Goal: Check status: Check status

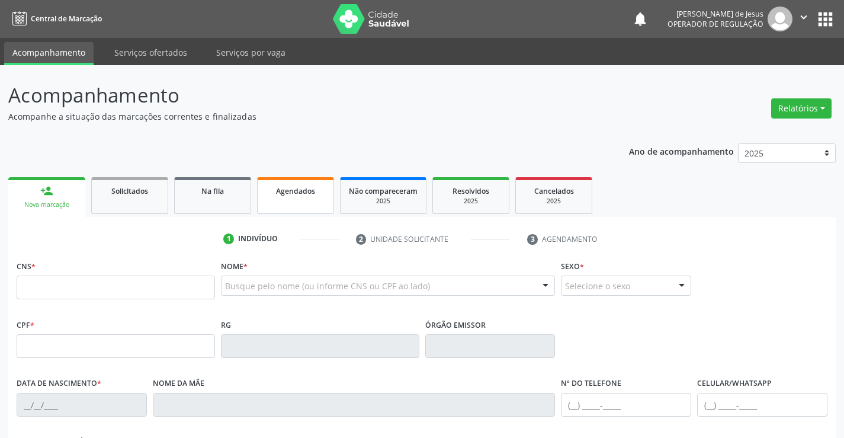
click at [302, 181] on link "Agendados" at bounding box center [295, 195] width 77 height 37
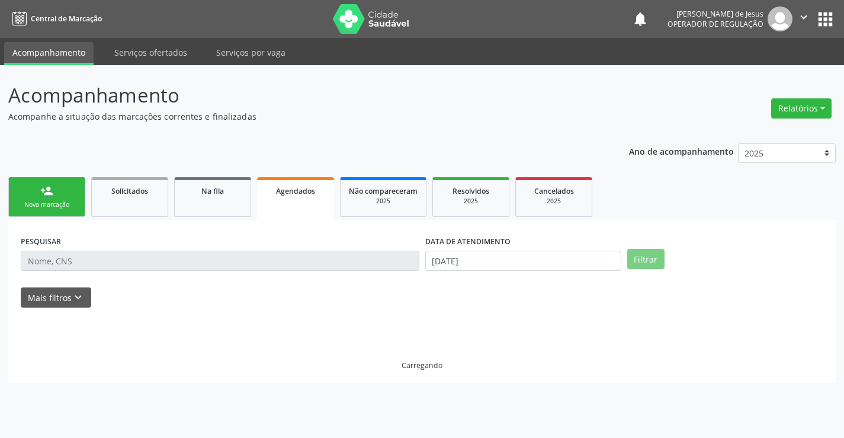
click at [302, 181] on link "Agendados" at bounding box center [295, 198] width 77 height 43
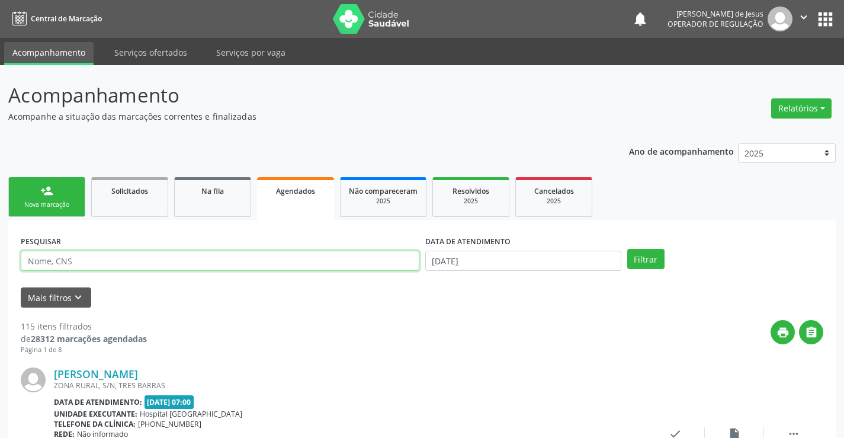
click at [231, 265] on input "text" at bounding box center [220, 261] width 399 height 20
click at [231, 264] on input "text" at bounding box center [220, 261] width 399 height 20
type input "708206644497746"
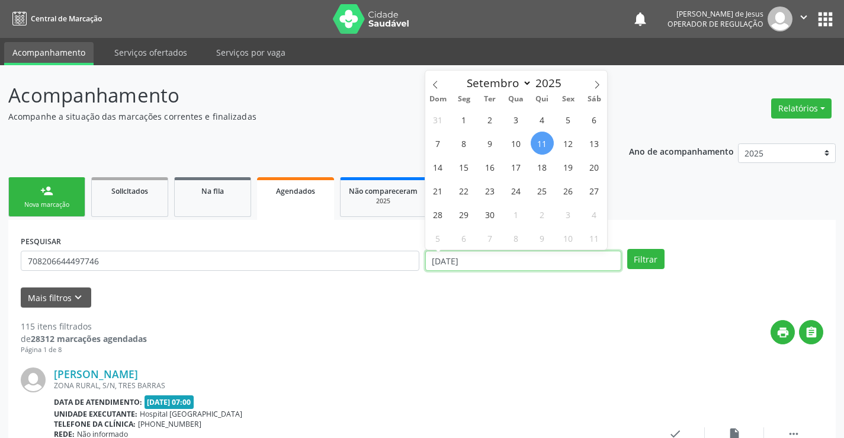
click at [562, 257] on input "[DATE]" at bounding box center [524, 261] width 196 height 20
click at [628, 249] on button "Filtrar" at bounding box center [646, 259] width 37 height 20
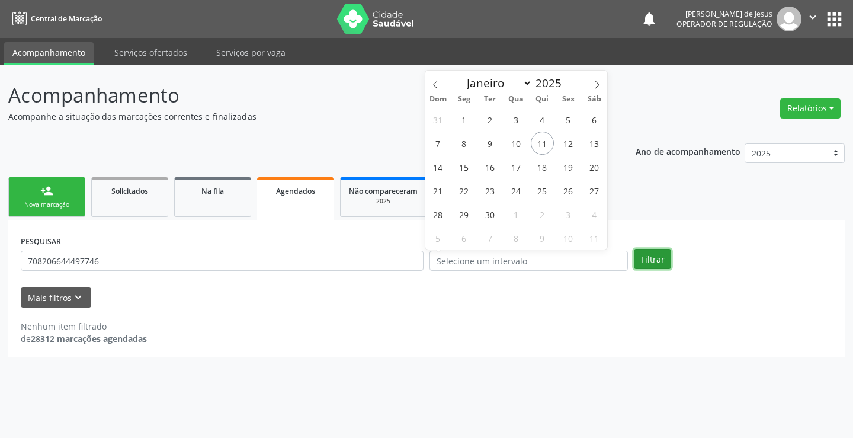
click at [645, 260] on button "Filtrar" at bounding box center [652, 259] width 37 height 20
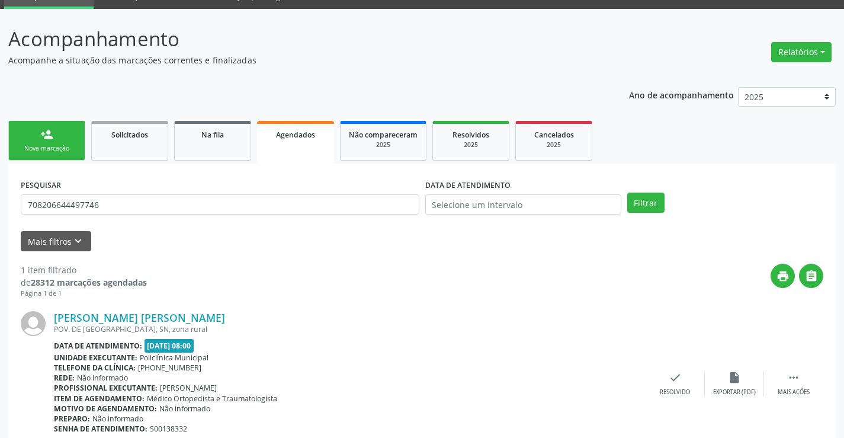
scroll to position [108, 0]
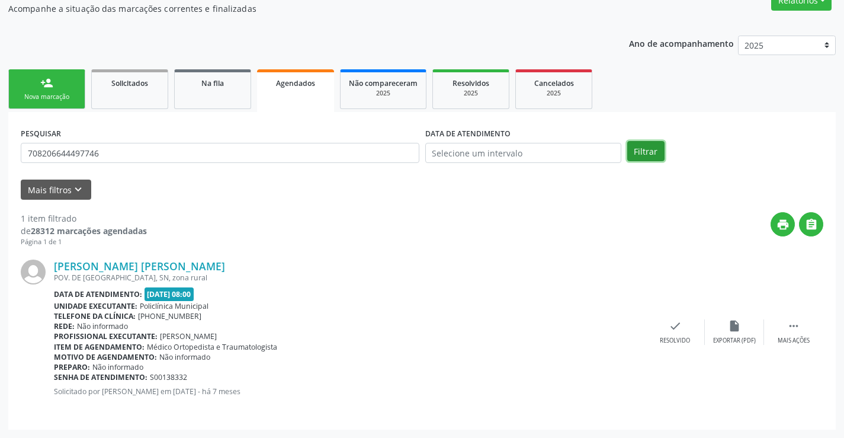
click at [654, 146] on button "Filtrar" at bounding box center [646, 151] width 37 height 20
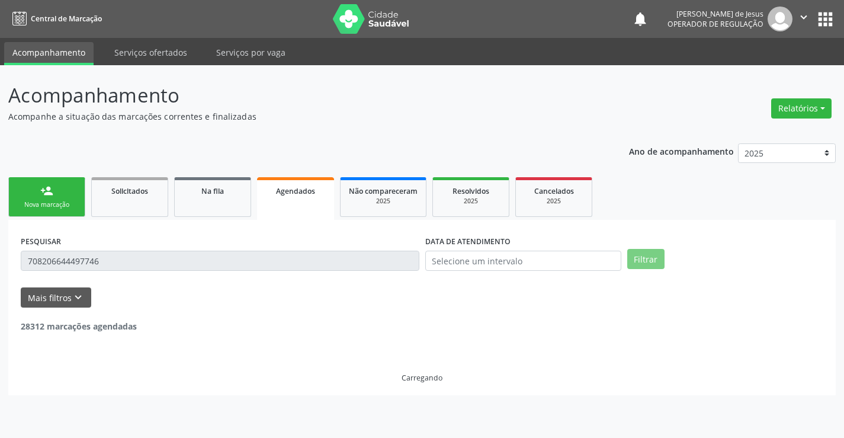
scroll to position [0, 0]
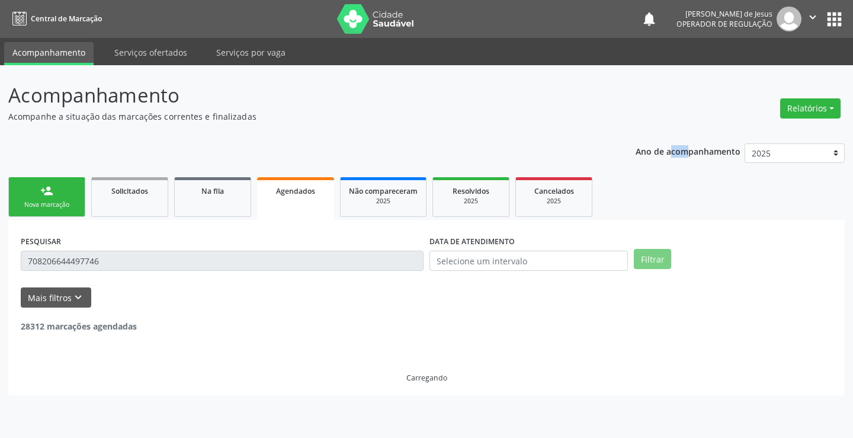
click at [654, 146] on p "Ano de acompanhamento" at bounding box center [688, 150] width 105 height 15
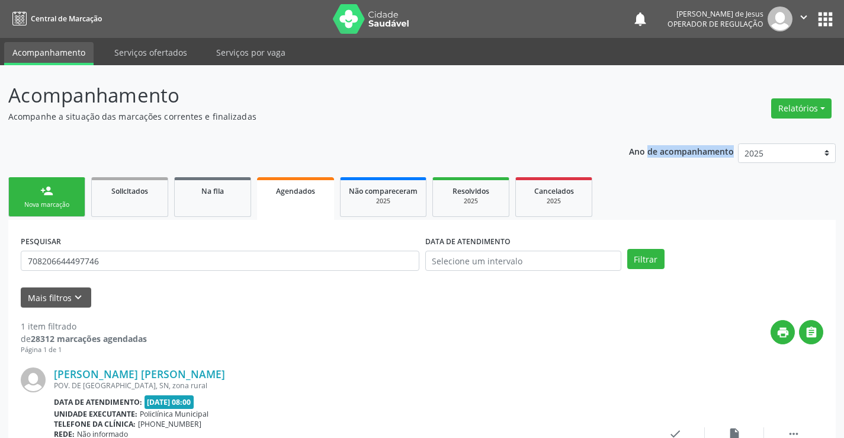
click at [670, 152] on p "Ano de acompanhamento" at bounding box center [681, 150] width 105 height 15
click at [651, 258] on button "Filtrar" at bounding box center [646, 259] width 37 height 20
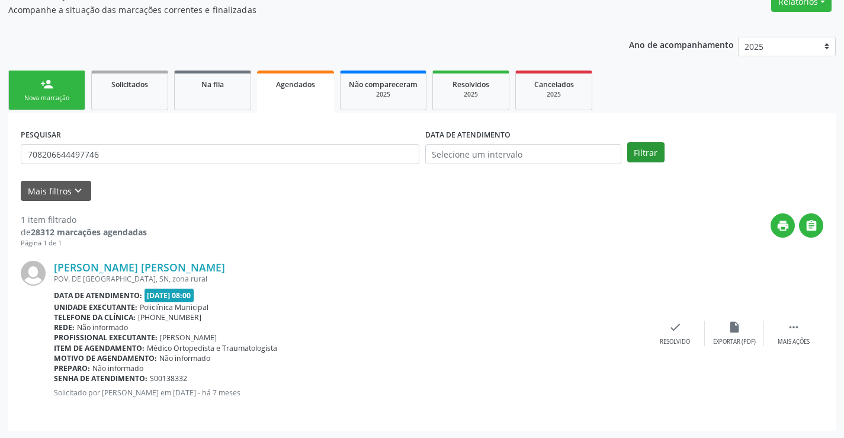
scroll to position [108, 0]
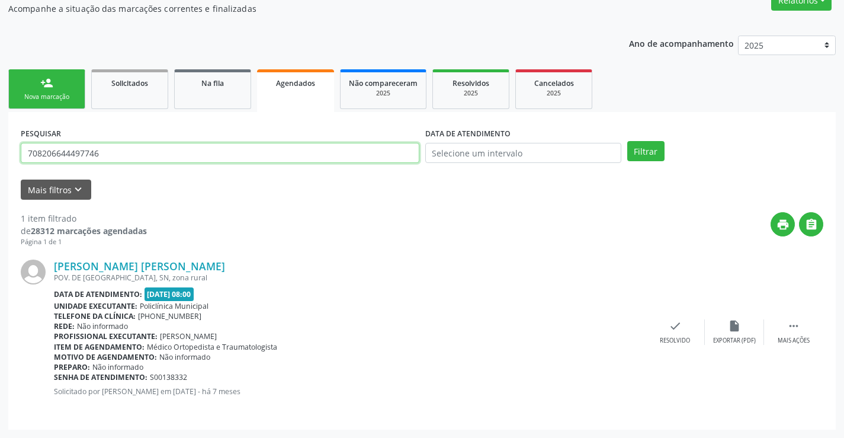
click at [364, 148] on input "708206644497746" at bounding box center [220, 153] width 399 height 20
click at [366, 149] on input "708206644497746" at bounding box center [220, 153] width 399 height 20
drag, startPoint x: 366, startPoint y: 149, endPoint x: 350, endPoint y: 140, distance: 17.8
click at [364, 148] on input "708206644497746" at bounding box center [220, 153] width 399 height 20
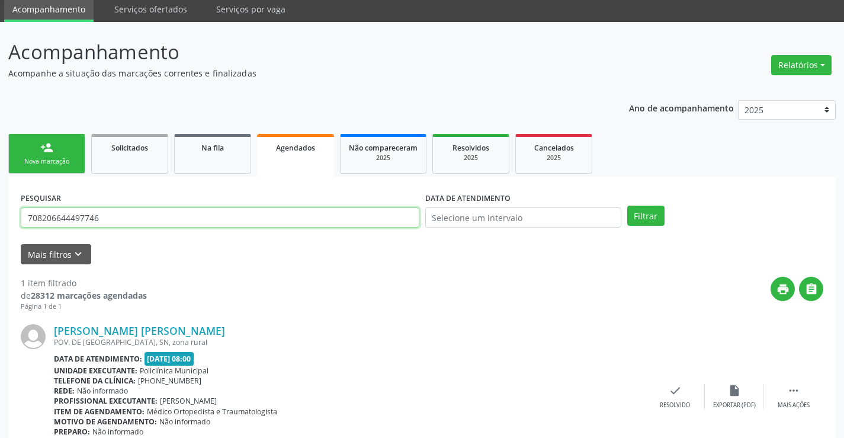
scroll to position [0, 0]
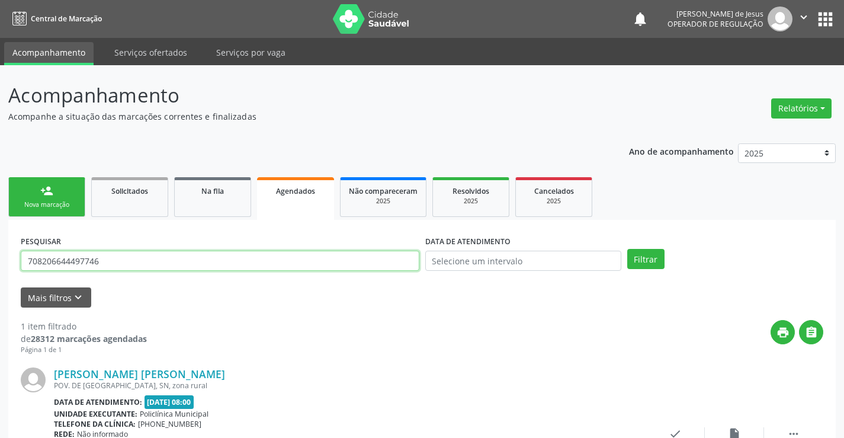
click at [365, 257] on input "708206644497746" at bounding box center [220, 261] width 399 height 20
type input "703200678556293"
click at [628, 249] on button "Filtrar" at bounding box center [646, 259] width 37 height 20
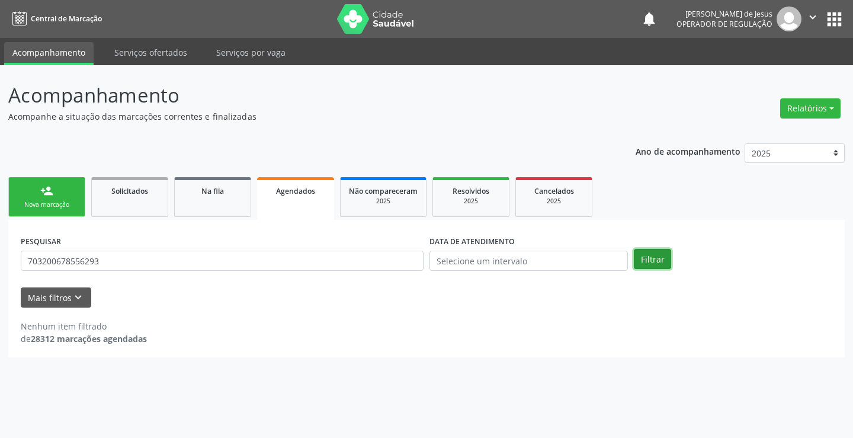
click at [653, 261] on button "Filtrar" at bounding box center [652, 259] width 37 height 20
click at [293, 204] on link "Agendados" at bounding box center [295, 198] width 77 height 43
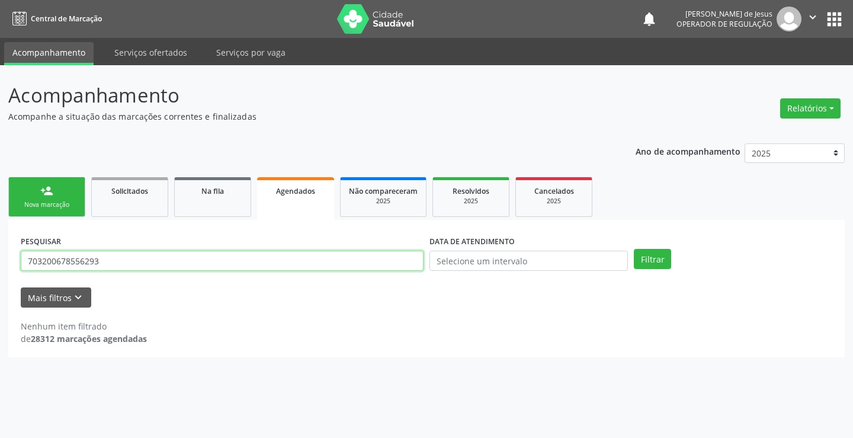
click at [271, 263] on input "703200678556293" at bounding box center [222, 261] width 403 height 20
click at [272, 262] on input "703200678556293" at bounding box center [222, 261] width 403 height 20
click at [227, 260] on input "text" at bounding box center [222, 261] width 403 height 20
type input "703200678556293"
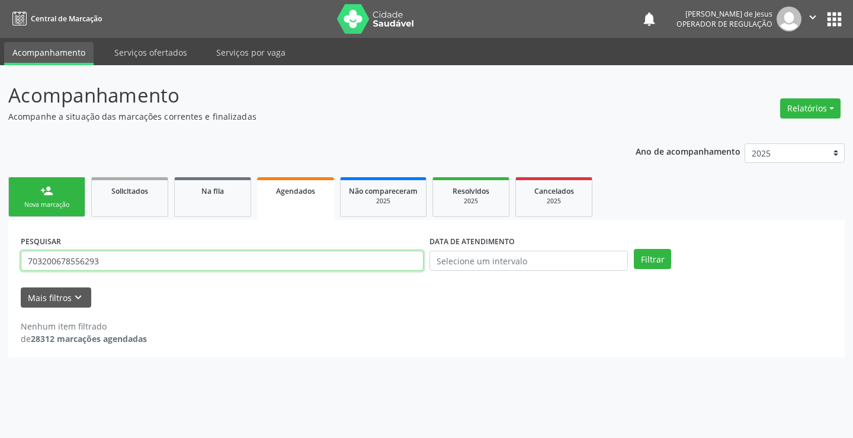
click at [634, 249] on button "Filtrar" at bounding box center [652, 259] width 37 height 20
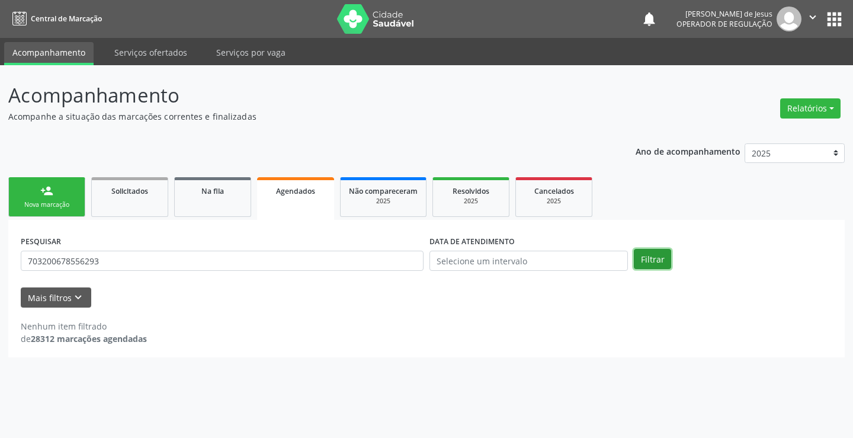
click at [661, 265] on button "Filtrar" at bounding box center [652, 259] width 37 height 20
click at [660, 265] on button "Filtrar" at bounding box center [652, 259] width 37 height 20
click at [234, 209] on link "Na fila" at bounding box center [212, 197] width 77 height 40
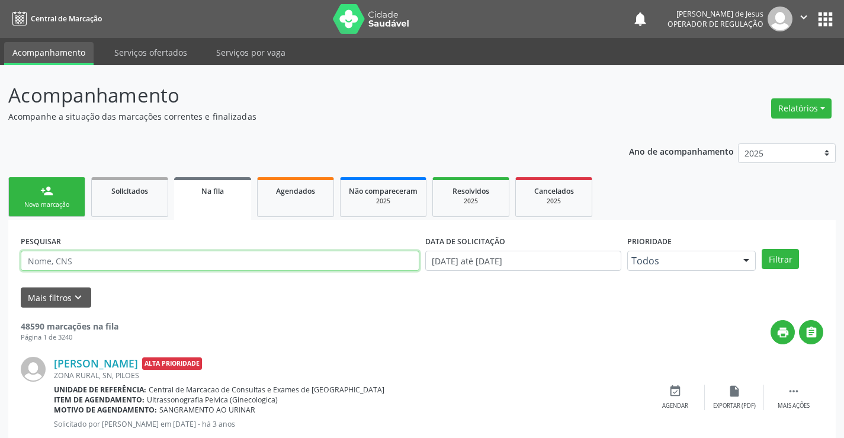
click at [214, 263] on input "text" at bounding box center [220, 261] width 399 height 20
type input "7032006786293"
click at [762, 249] on button "Filtrar" at bounding box center [780, 259] width 37 height 20
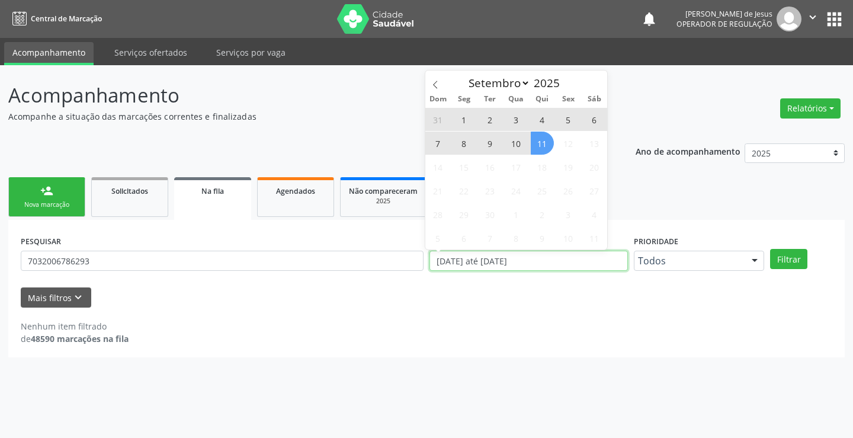
click at [612, 266] on input "[DATE] até [DATE]" at bounding box center [529, 261] width 199 height 20
type input "2023"
select select "0"
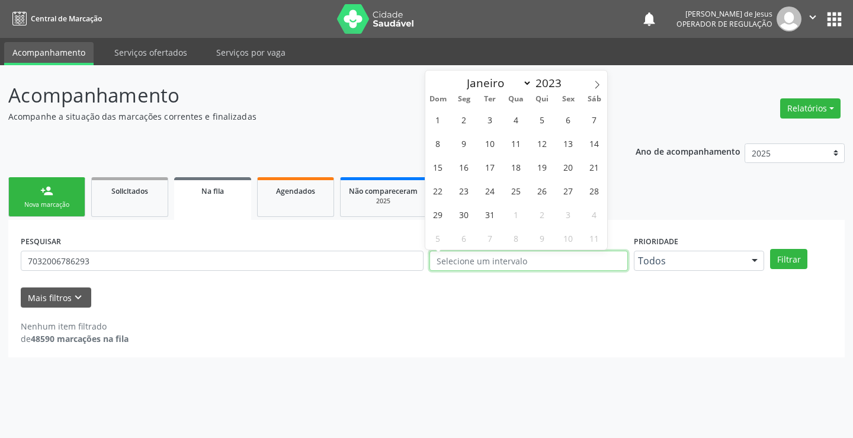
click at [770, 249] on button "Filtrar" at bounding box center [788, 259] width 37 height 20
click at [794, 258] on button "Filtrar" at bounding box center [788, 259] width 37 height 20
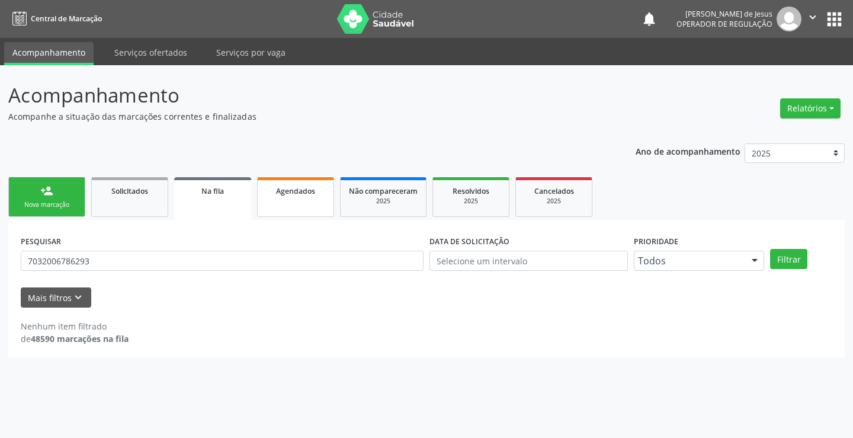
click at [298, 189] on span "Agendados" at bounding box center [295, 191] width 39 height 10
click at [298, 191] on span "Agendados" at bounding box center [295, 191] width 39 height 10
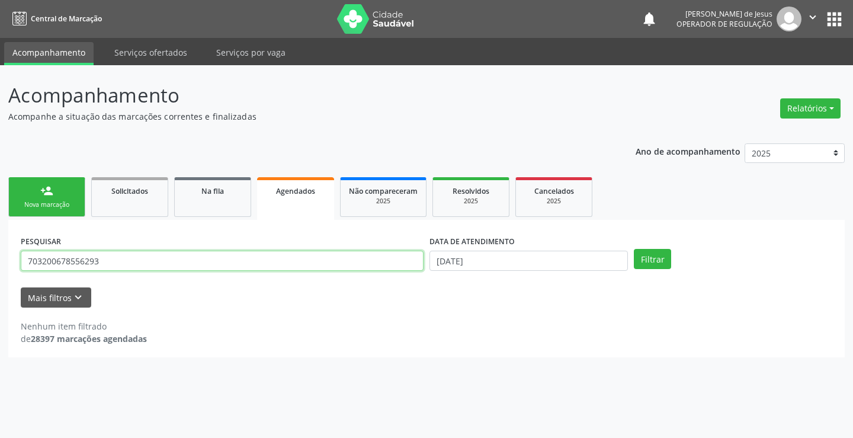
click at [237, 257] on input "703200678556293" at bounding box center [222, 261] width 403 height 20
type input "709607610888071"
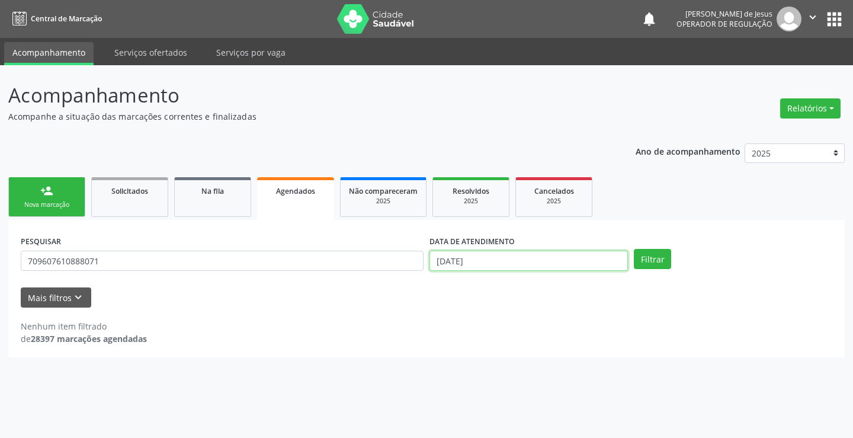
click at [598, 267] on input "[DATE]" at bounding box center [529, 261] width 199 height 20
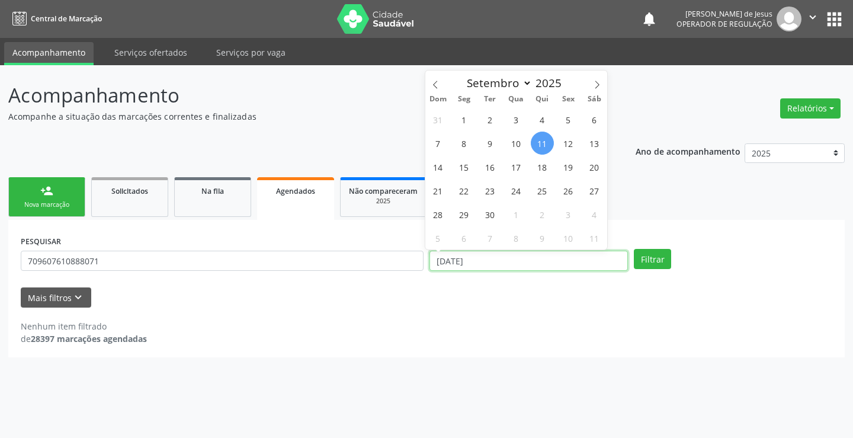
click at [598, 267] on input "[DATE]" at bounding box center [529, 261] width 199 height 20
click at [634, 249] on button "Filtrar" at bounding box center [652, 259] width 37 height 20
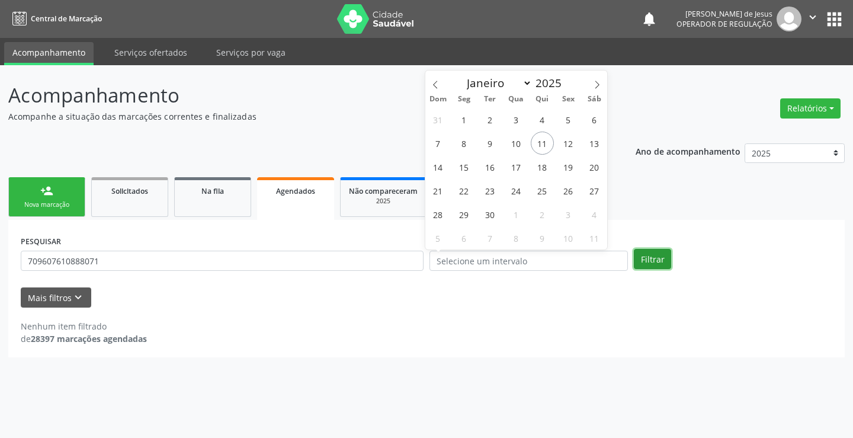
click at [653, 254] on button "Filtrar" at bounding box center [652, 259] width 37 height 20
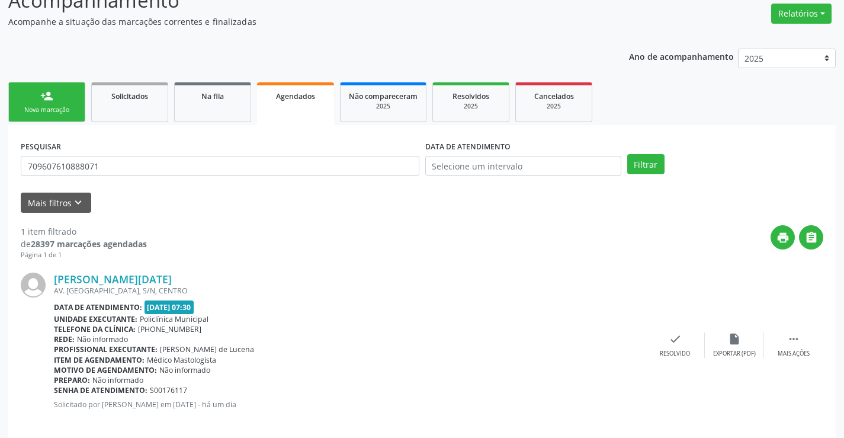
scroll to position [108, 0]
